Goal: Navigation & Orientation: Find specific page/section

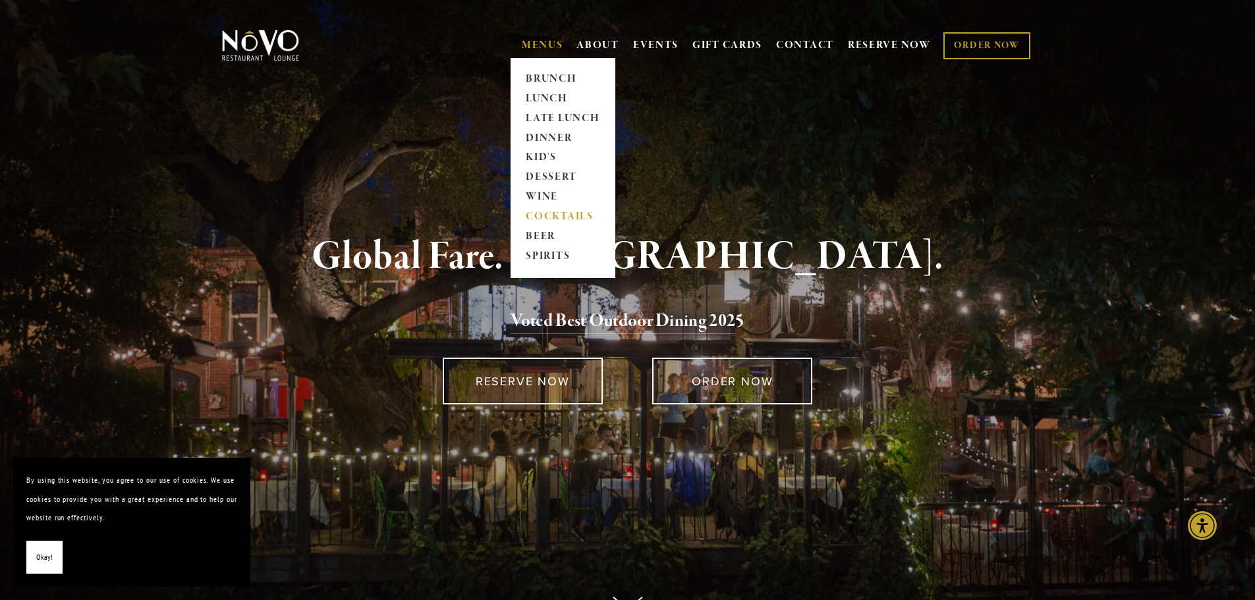
click at [570, 217] on link "COCKTAILS" at bounding box center [563, 218] width 82 height 20
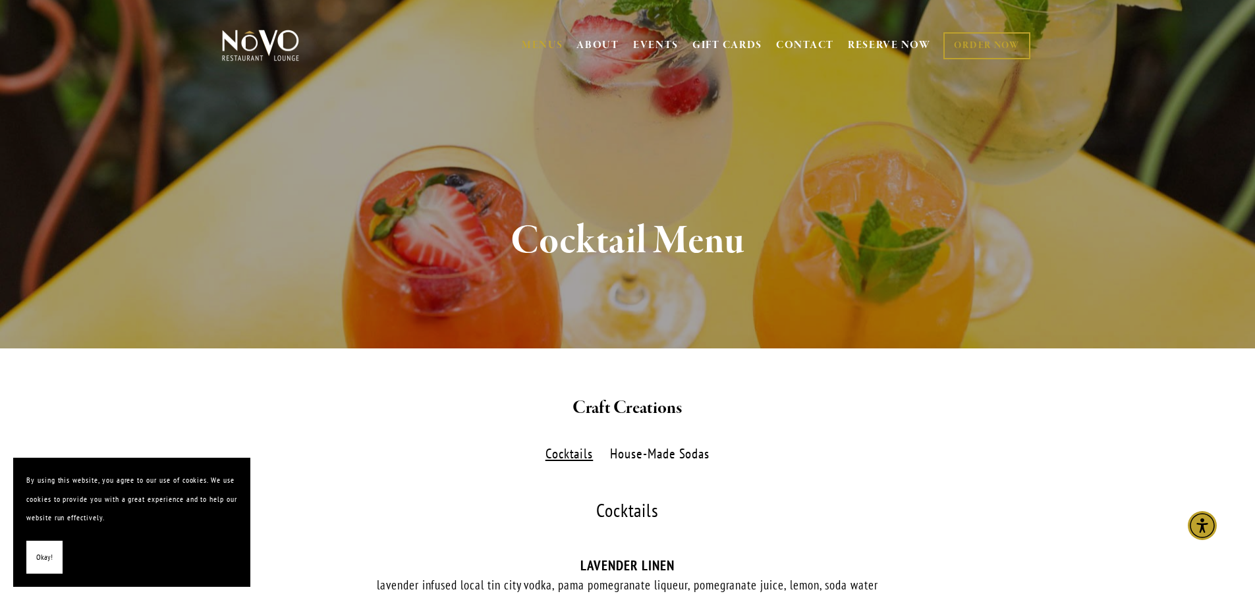
click at [33, 553] on button "Okay!" at bounding box center [44, 558] width 36 height 34
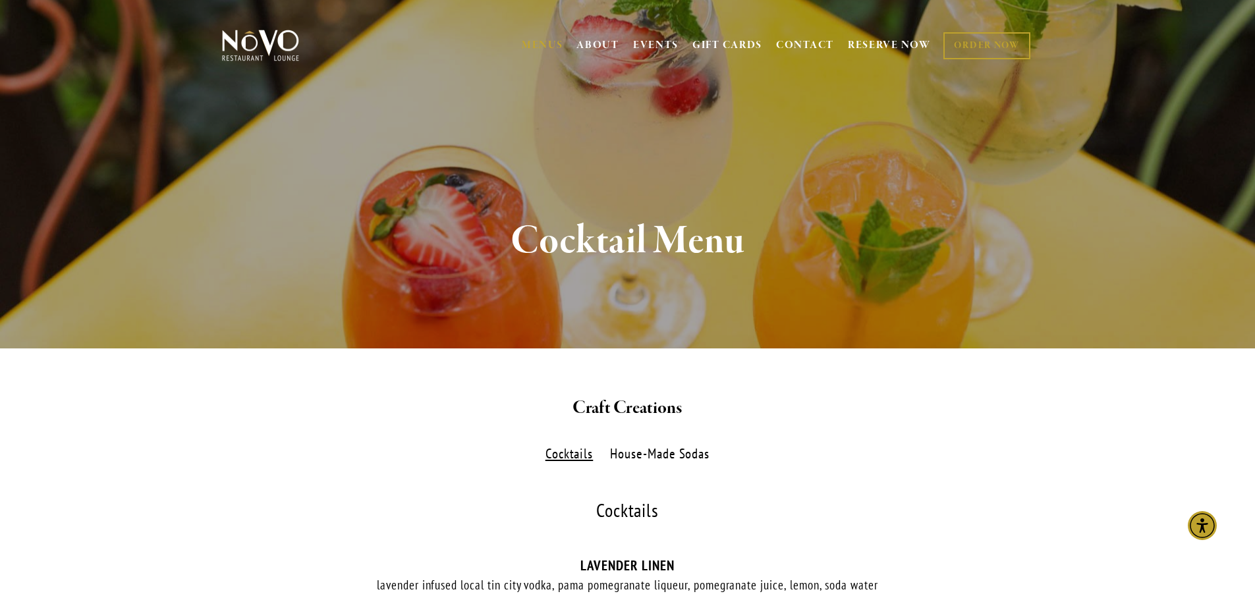
click at [283, 55] on img at bounding box center [260, 45] width 82 height 33
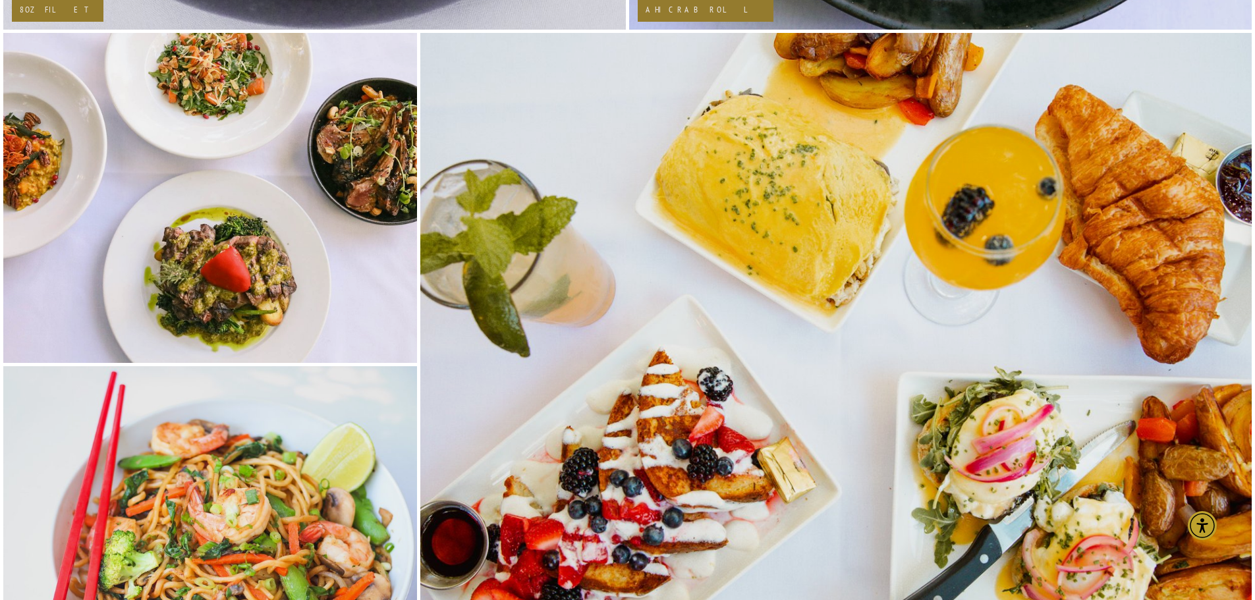
scroll to position [2372, 0]
